Goal: Find specific page/section

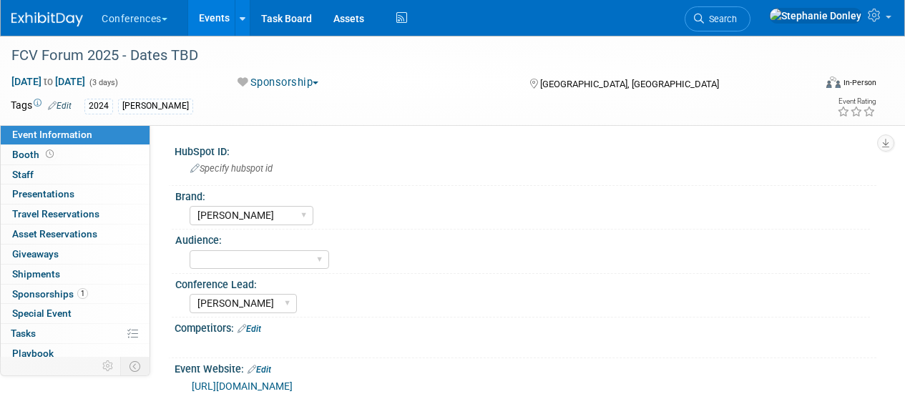
select select "[PERSON_NAME]"
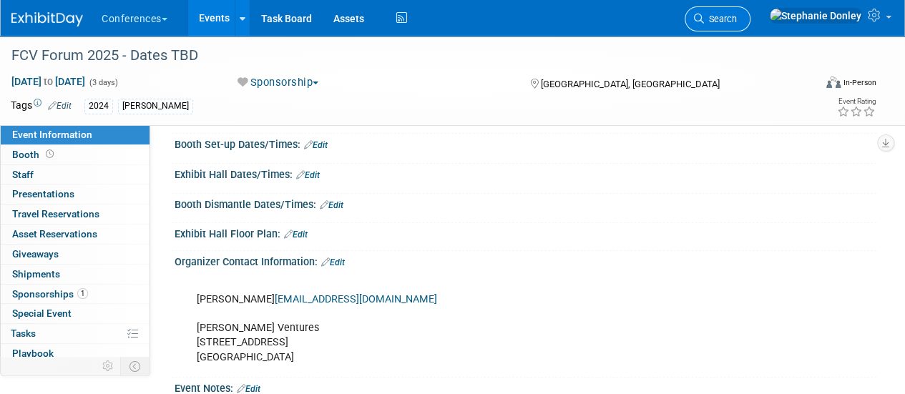
click at [737, 14] on span "Search" at bounding box center [720, 19] width 33 height 11
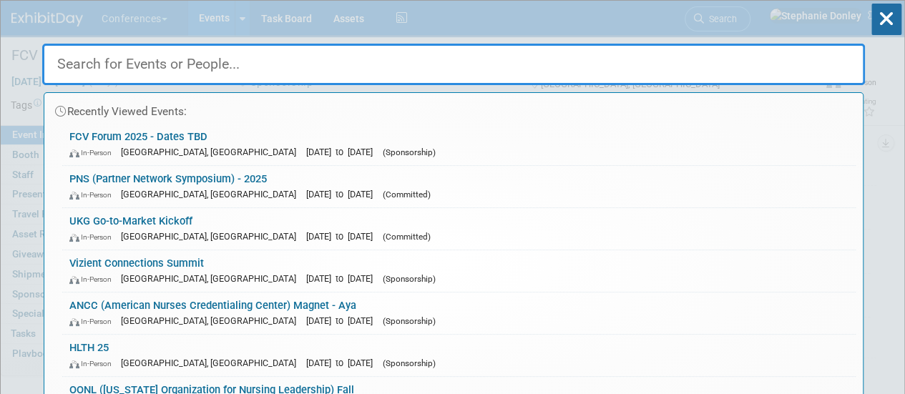
click at [493, 55] on input "text" at bounding box center [453, 64] width 823 height 41
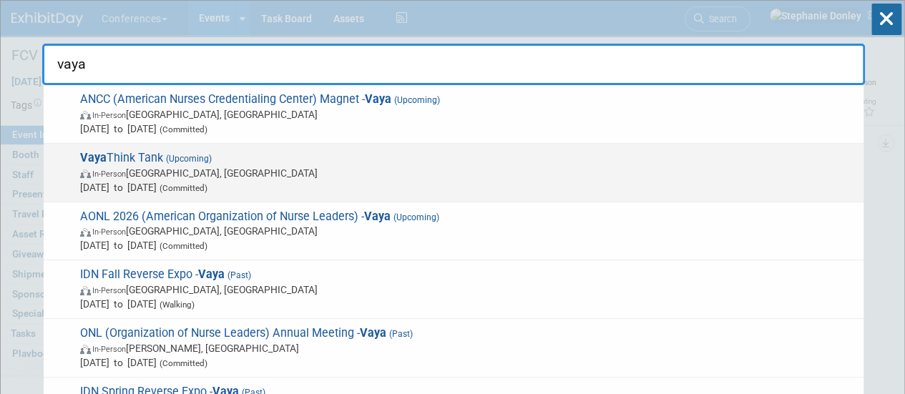
type input "vaya"
click at [186, 157] on span "(Upcoming)" at bounding box center [187, 159] width 49 height 10
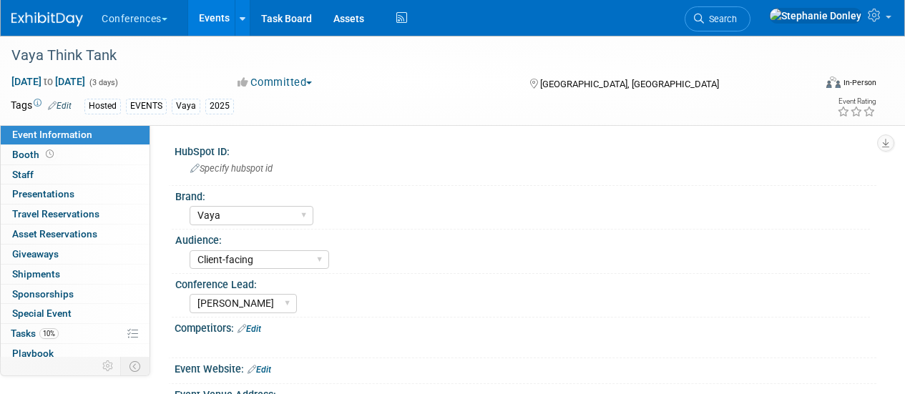
select select "Vaya"
select select "Client-facing"
select select "[PERSON_NAME]"
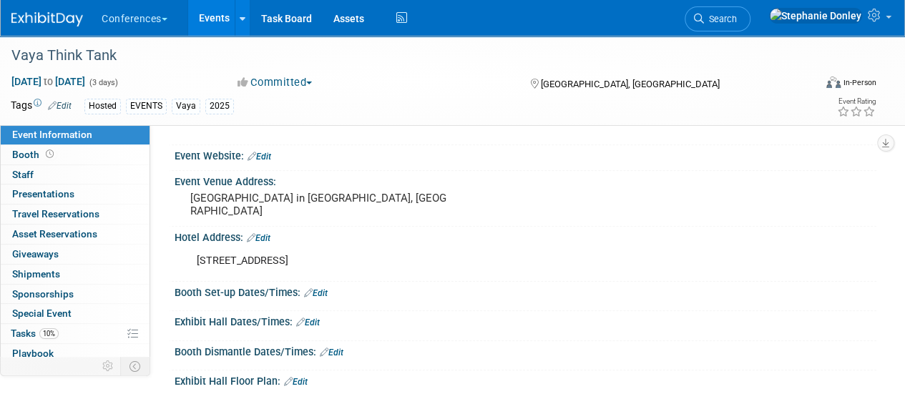
scroll to position [227, 0]
